Goal: Task Accomplishment & Management: Manage account settings

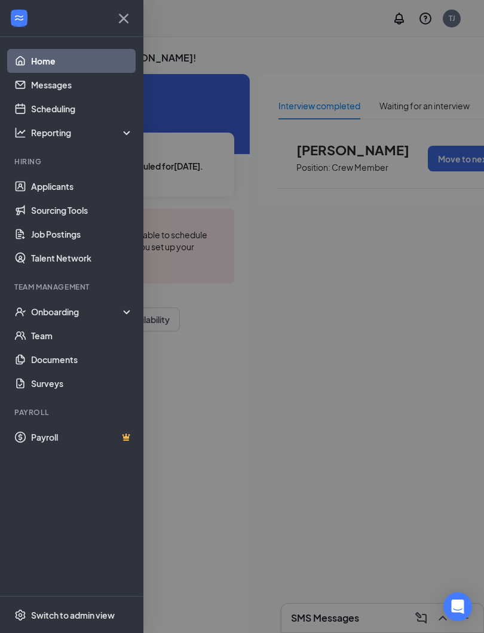
scroll to position [-94, 0]
click at [42, 58] on link "Home" at bounding box center [82, 61] width 102 height 24
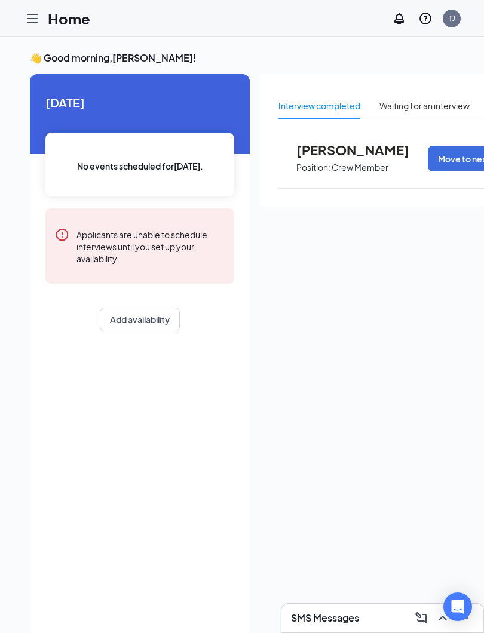
click at [38, 30] on div at bounding box center [32, 19] width 24 height 24
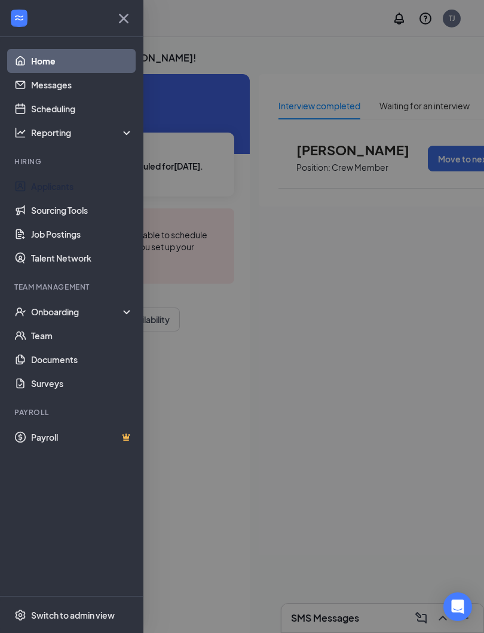
click at [50, 197] on link "Applicants" at bounding box center [82, 186] width 102 height 24
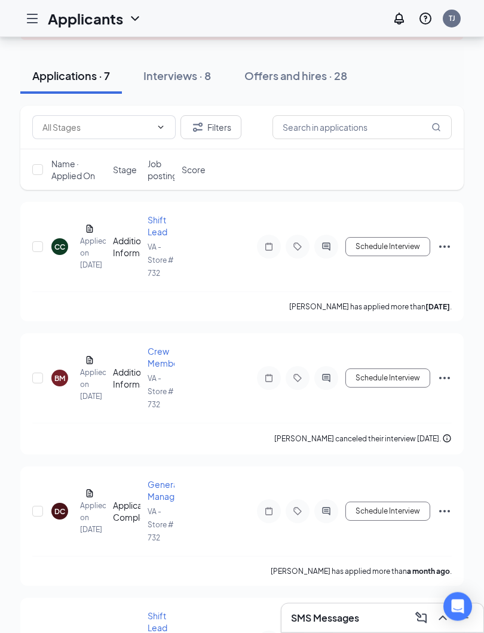
scroll to position [125, 0]
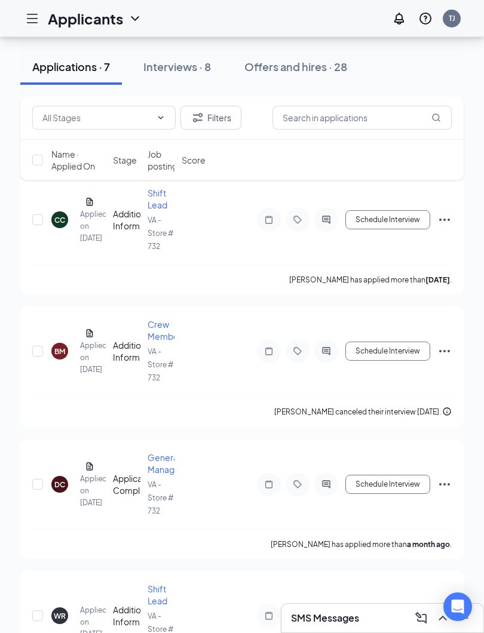
click at [59, 348] on div "BM" at bounding box center [59, 351] width 11 height 10
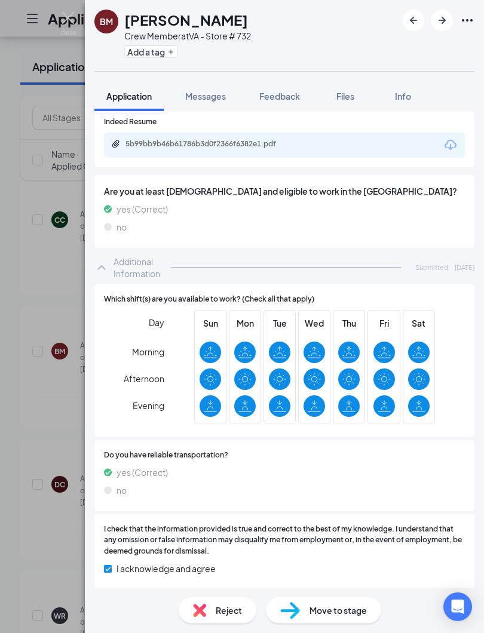
scroll to position [287, 0]
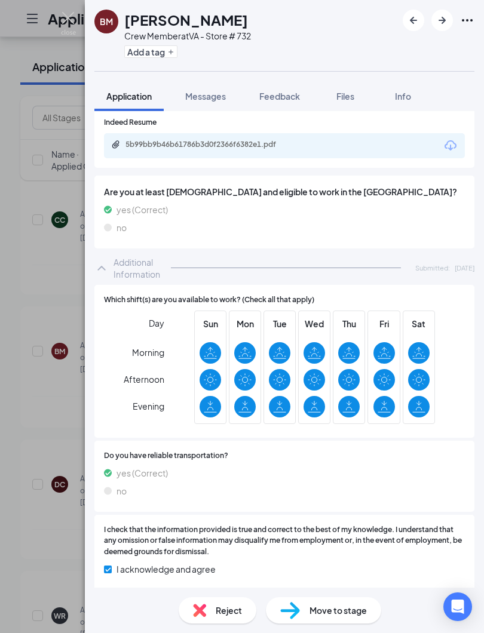
click at [61, 318] on div "[PERSON_NAME] Masters Crew Member at VA - Store # 732 Add a tag Application Mes…" at bounding box center [242, 316] width 484 height 633
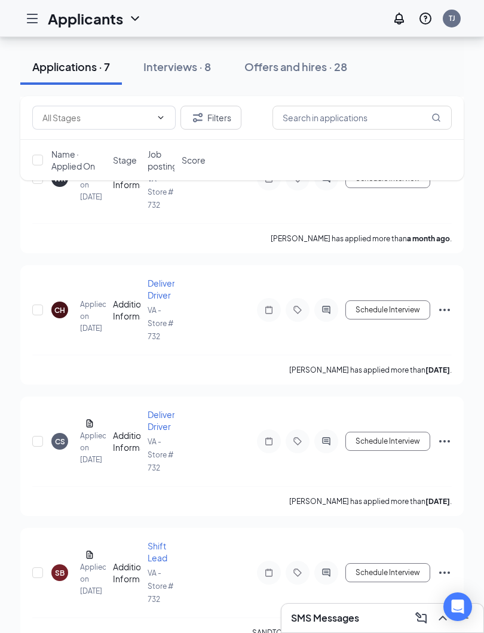
scroll to position [566, 0]
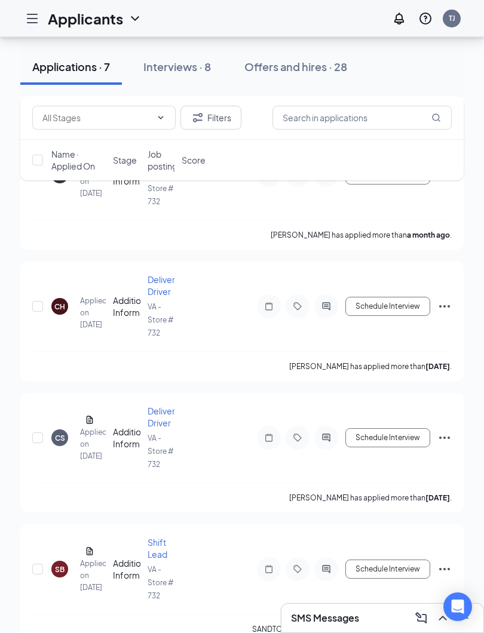
click at [64, 564] on div "SB" at bounding box center [60, 569] width 10 height 10
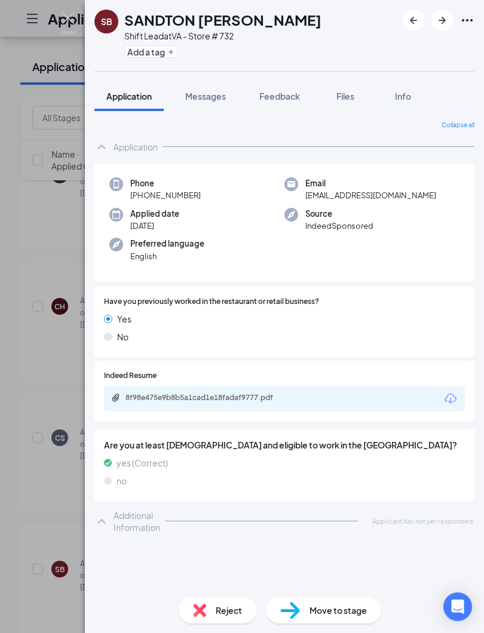
click at [58, 14] on div "SB SANDTON [PERSON_NAME] Shift Lead at VA - Store # 732 Add a tag Application M…" at bounding box center [242, 316] width 484 height 633
click at [57, 14] on div "SB SANDTON [PERSON_NAME] Shift Lead at VA - Store # 732 Add a tag Application M…" at bounding box center [242, 316] width 484 height 633
click at [70, 20] on h1 "Applicants" at bounding box center [85, 18] width 75 height 20
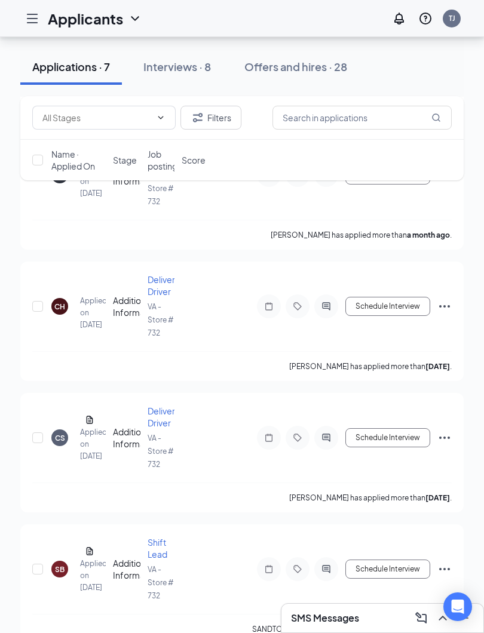
click at [71, 19] on h1 "Applicants" at bounding box center [85, 18] width 75 height 20
